Goal: Task Accomplishment & Management: Complete application form

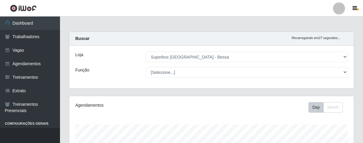
select select "206"
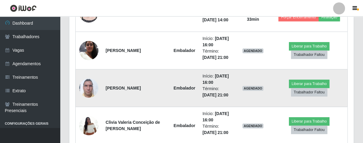
scroll to position [202, 0]
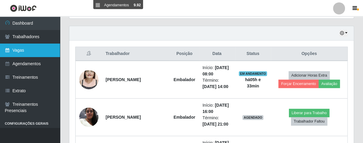
click at [23, 51] on link "Vagas" at bounding box center [30, 51] width 60 height 14
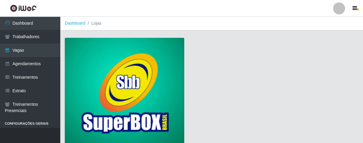
click at [124, 66] on img at bounding box center [125, 92] width 120 height 109
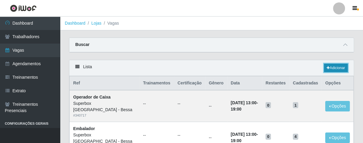
click at [327, 64] on link "Adicionar" at bounding box center [336, 68] width 24 height 8
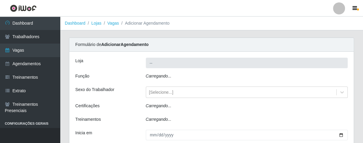
type input "Superbox [GEOGRAPHIC_DATA] - Bessa"
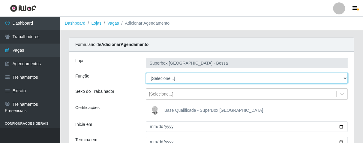
click at [344, 78] on select "[Selecione...] ASG ASG + ASG ++ Embalador Embalador + Embalador ++ Operador de …" at bounding box center [247, 78] width 202 height 11
select select "1"
click at [146, 73] on select "[Selecione...] ASG ASG + ASG ++ Embalador Embalador + Embalador ++ Operador de …" at bounding box center [247, 78] width 202 height 11
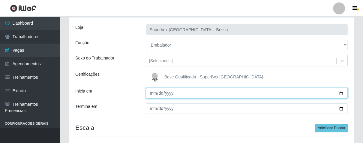
click at [151, 93] on input "Inicia em" at bounding box center [247, 93] width 202 height 11
type input "[DATE]"
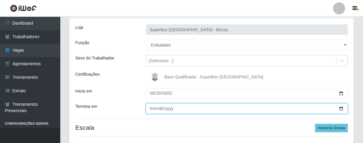
click at [152, 110] on input "Termina em" at bounding box center [247, 108] width 202 height 11
type input "[DATE]"
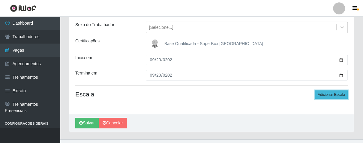
click at [335, 95] on button "Adicionar Escala" at bounding box center [331, 94] width 33 height 8
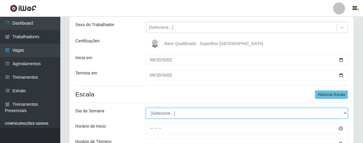
click at [343, 110] on select "[Selecione...] Segunda Terça Quarta Quinta Sexta Sábado Domingo" at bounding box center [247, 113] width 202 height 11
select select "6"
click at [146, 108] on select "[Selecione...] Segunda Terça Quarta Quinta Sexta Sábado Domingo" at bounding box center [247, 113] width 202 height 11
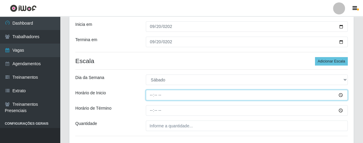
click at [151, 96] on input "Horário de Inicio" at bounding box center [247, 95] width 202 height 11
click at [153, 98] on input "Horário de Inicio" at bounding box center [247, 95] width 202 height 11
type input "07:00"
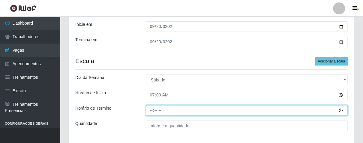
click at [150, 112] on input "Horário de Término" at bounding box center [247, 110] width 202 height 11
type input "13:00"
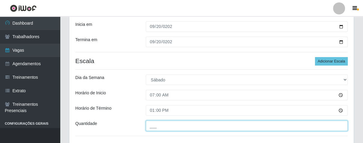
click at [173, 125] on input "___" at bounding box center [247, 125] width 202 height 11
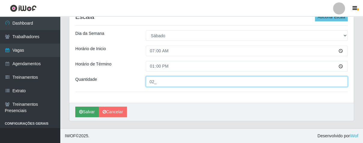
type input "02_"
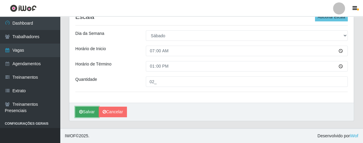
click at [91, 113] on button "Salvar" at bounding box center [86, 112] width 23 height 11
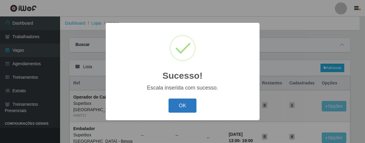
click at [181, 108] on button "OK" at bounding box center [182, 105] width 28 height 14
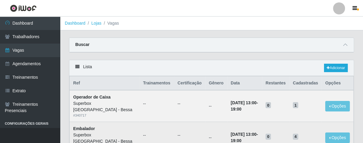
scroll to position [33, 0]
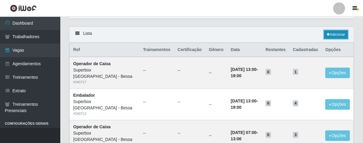
click at [341, 33] on link "Adicionar" at bounding box center [336, 34] width 24 height 8
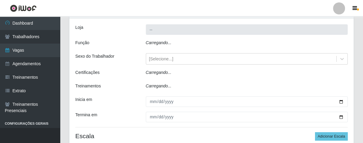
type input "Superbox [GEOGRAPHIC_DATA] - Bessa"
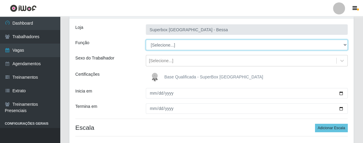
click at [343, 44] on select "[Selecione...] ASG ASG + ASG ++ Embalador Embalador + Embalador ++ Operador de …" at bounding box center [247, 45] width 202 height 11
select select "1"
click at [146, 40] on select "[Selecione...] ASG ASG + ASG ++ Embalador Embalador + Embalador ++ Operador de …" at bounding box center [247, 45] width 202 height 11
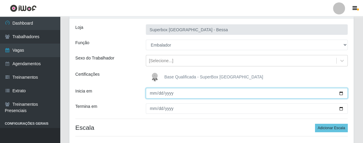
click at [153, 94] on input "Inicia em" at bounding box center [247, 93] width 202 height 11
type input "[DATE]"
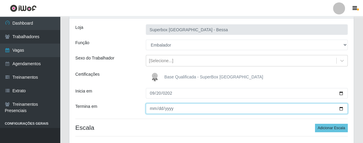
click at [151, 106] on input "Termina em" at bounding box center [247, 108] width 202 height 11
type input "[DATE]"
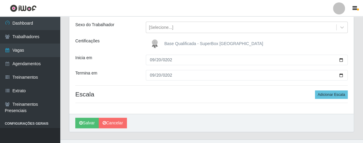
click at [324, 99] on div "Loja Superbox [GEOGRAPHIC_DATA] - Bessa Função [Selecione...] ASG ASG + ASG ++ …" at bounding box center [211, 49] width 285 height 129
click at [324, 96] on button "Adicionar Escala" at bounding box center [331, 94] width 33 height 8
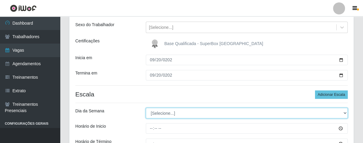
drag, startPoint x: 345, startPoint y: 113, endPoint x: 335, endPoint y: 113, distance: 9.3
click at [345, 113] on select "[Selecione...] Segunda Terça Quarta Quinta Sexta Sábado Domingo" at bounding box center [247, 113] width 202 height 11
select select "6"
click at [146, 108] on select "[Selecione...] Segunda Terça Quarta Quinta Sexta Sábado Domingo" at bounding box center [247, 113] width 202 height 11
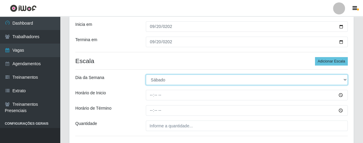
scroll to position [133, 0]
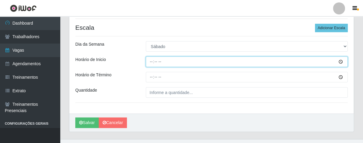
click at [152, 62] on input "Horário de Inicio" at bounding box center [247, 61] width 202 height 11
type input "14:00"
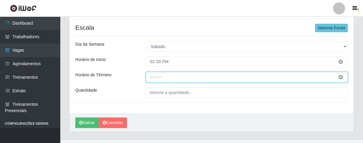
click at [149, 78] on input "Horário de Término" at bounding box center [247, 77] width 202 height 11
type input "20:00"
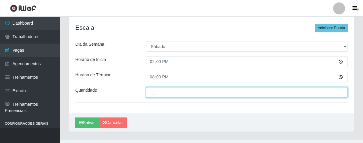
click at [157, 95] on input "___" at bounding box center [247, 92] width 202 height 11
type input "02_"
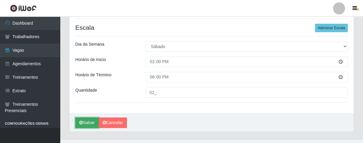
click at [91, 121] on button "Salvar" at bounding box center [86, 122] width 23 height 11
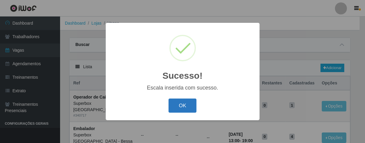
click at [180, 102] on button "OK" at bounding box center [182, 105] width 28 height 14
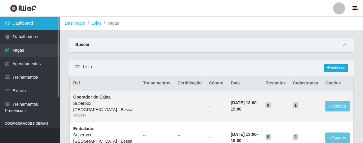
click at [34, 24] on link "Dashboard" at bounding box center [30, 24] width 60 height 14
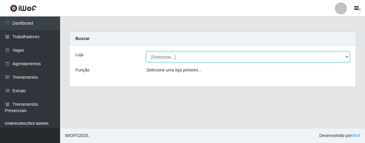
click at [251, 58] on select "[Selecione...] Superbox [GEOGRAPHIC_DATA] - Bessa" at bounding box center [247, 57] width 203 height 11
select select "206"
click at [146, 52] on select "[Selecione...] Superbox [GEOGRAPHIC_DATA] - Bessa" at bounding box center [247, 57] width 203 height 11
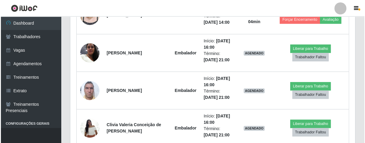
scroll to position [233, 0]
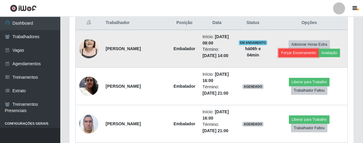
click at [301, 55] on button "Forçar Encerramento" at bounding box center [299, 53] width 40 height 8
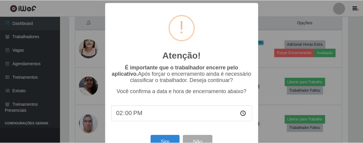
scroll to position [21, 0]
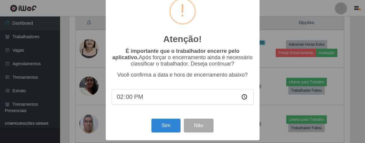
click at [124, 98] on input "14:00" at bounding box center [183, 97] width 142 height 16
type input "14:21"
click at [161, 124] on button "Sim" at bounding box center [165, 126] width 29 height 14
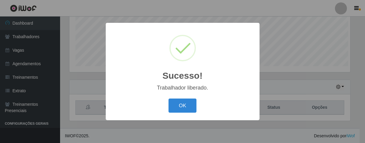
scroll to position [124, 281]
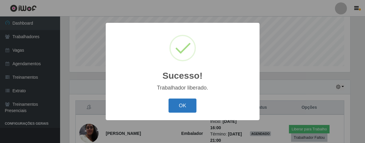
click at [173, 103] on button "OK" at bounding box center [182, 105] width 28 height 14
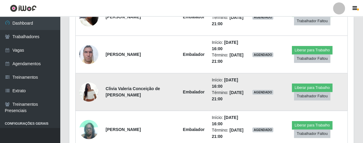
scroll to position [232, 0]
